Goal: Task Accomplishment & Management: Use online tool/utility

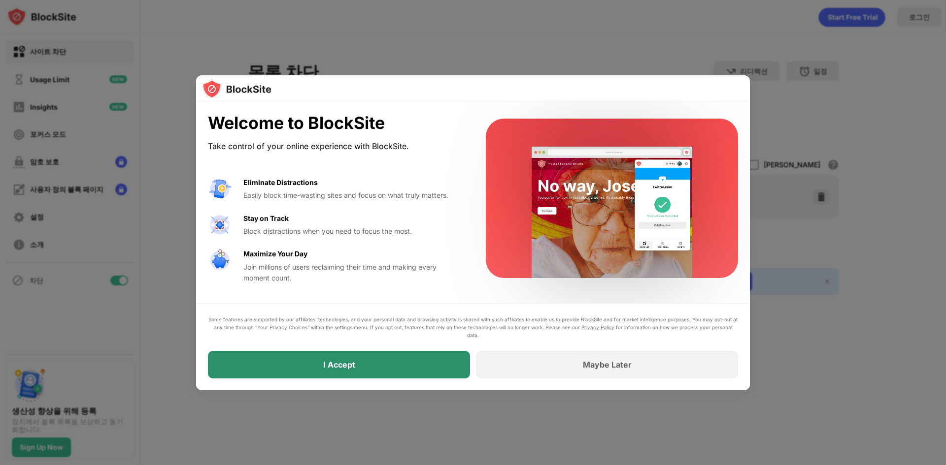
click at [367, 356] on div "I Accept" at bounding box center [339, 365] width 262 height 28
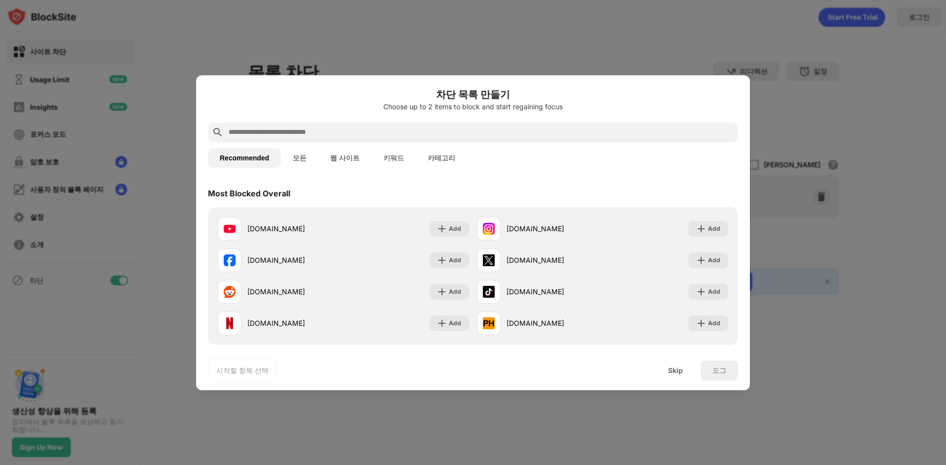
click at [303, 131] on input "text" at bounding box center [481, 133] width 506 height 12
click at [311, 135] on input "text" at bounding box center [481, 133] width 506 height 12
click at [341, 163] on button "웹 사이트" at bounding box center [344, 158] width 53 height 20
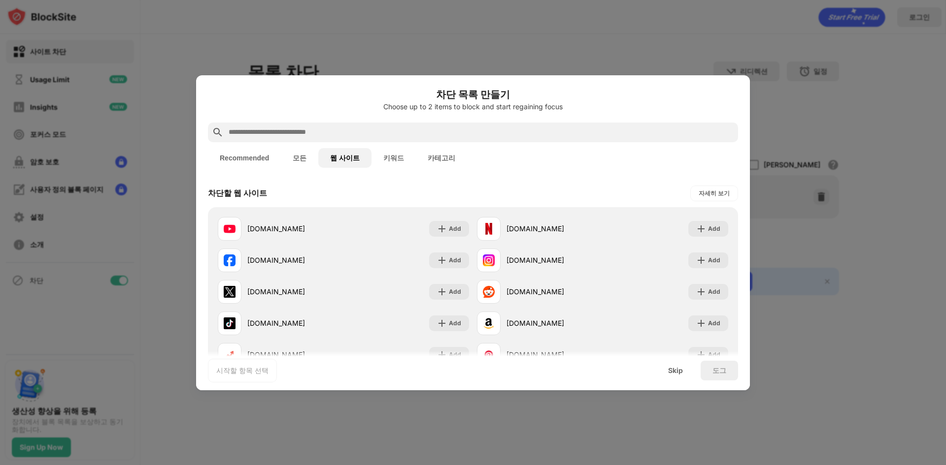
click at [357, 137] on input "text" at bounding box center [481, 133] width 506 height 12
paste input "**********"
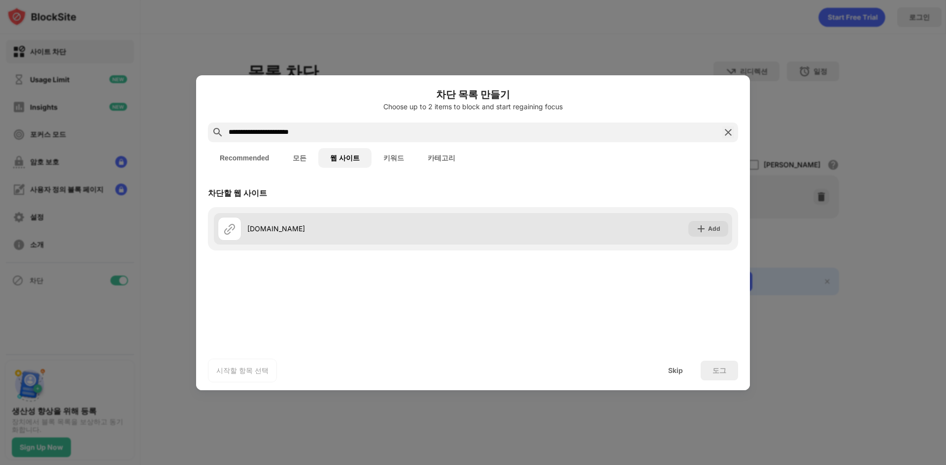
type input "**********"
click at [700, 227] on img at bounding box center [701, 229] width 10 height 10
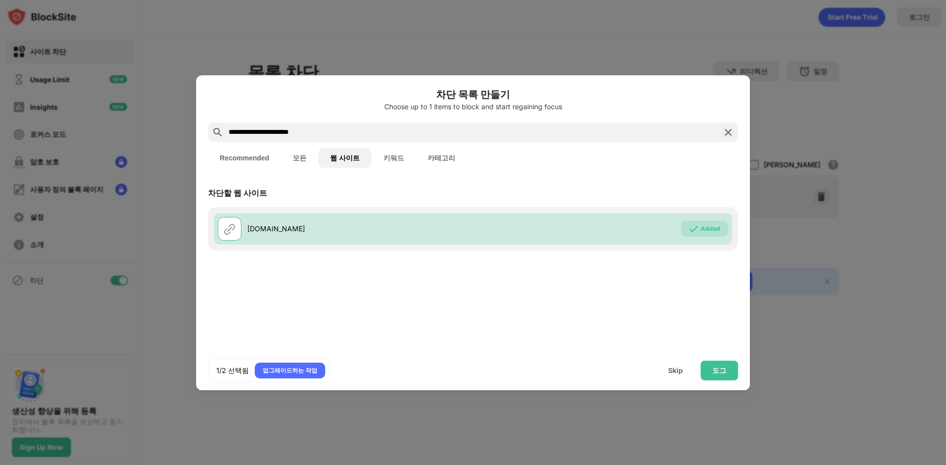
click at [730, 132] on img at bounding box center [728, 133] width 12 height 12
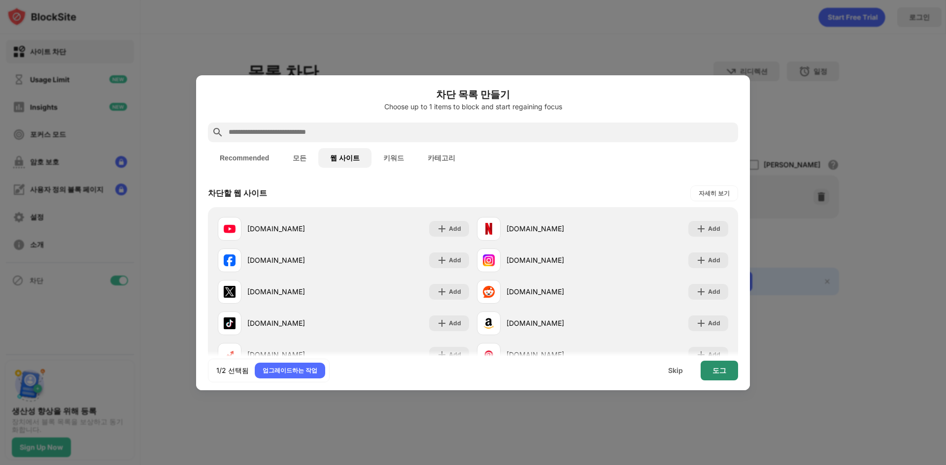
click at [724, 371] on div "도그" at bounding box center [719, 371] width 14 height 8
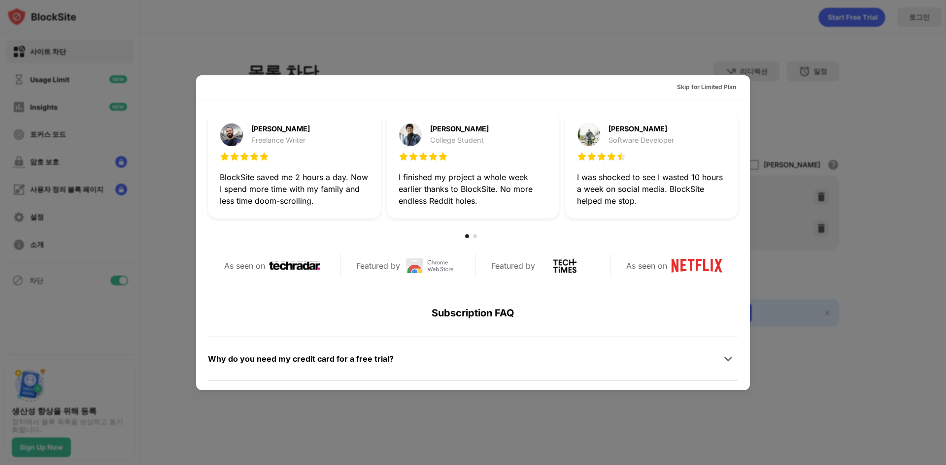
scroll to position [480, 0]
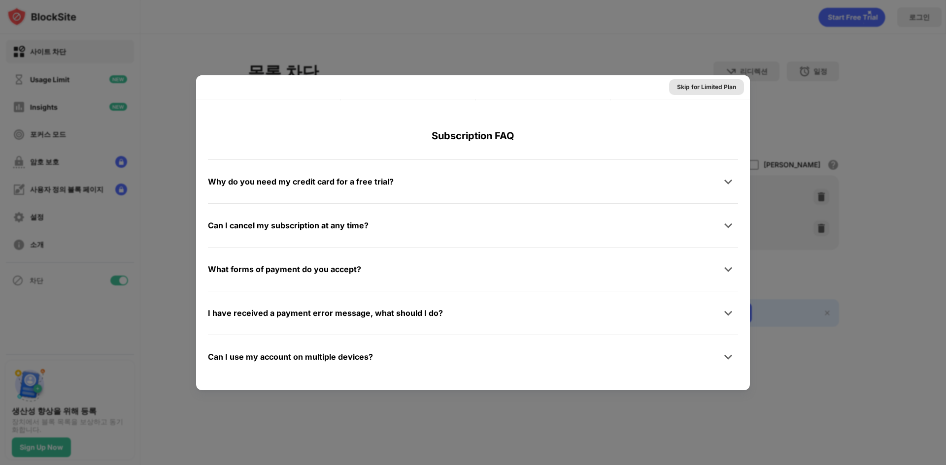
click at [721, 88] on div "Skip for Limited Plan" at bounding box center [706, 87] width 59 height 10
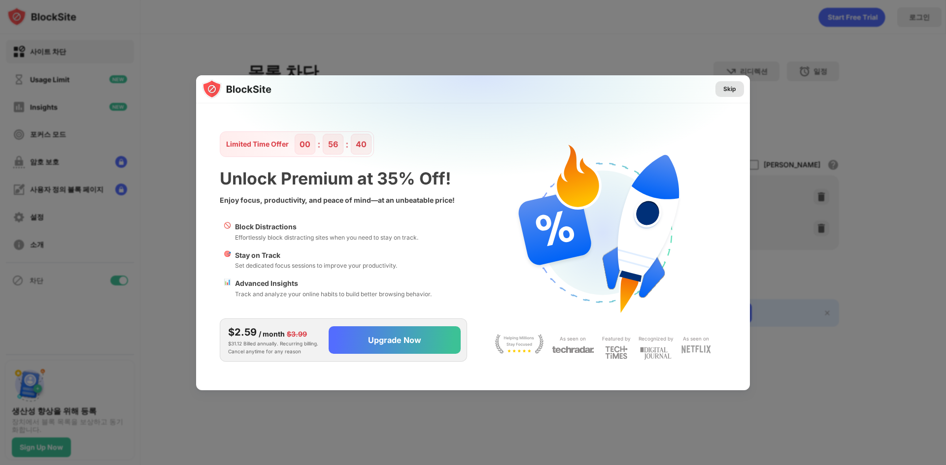
click at [735, 87] on div "Skip" at bounding box center [729, 89] width 13 height 10
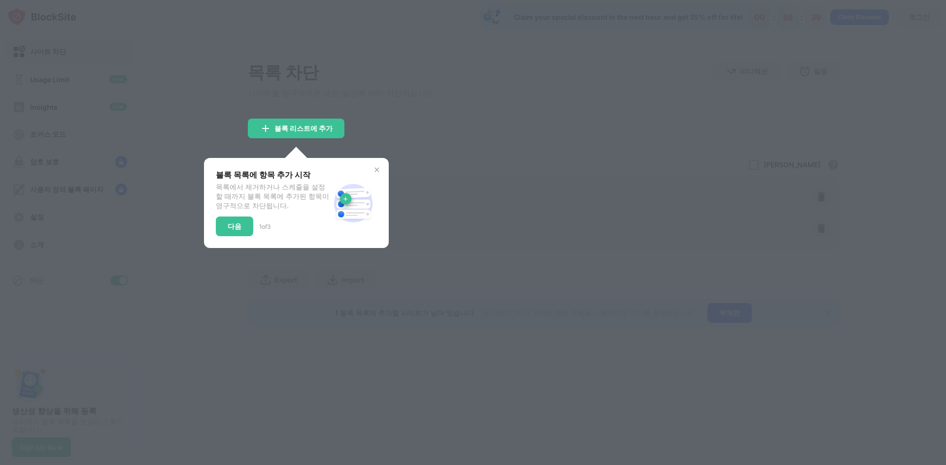
click at [425, 157] on div at bounding box center [473, 232] width 946 height 465
click at [376, 174] on img at bounding box center [377, 170] width 8 height 8
